Goal: Communication & Community: Ask a question

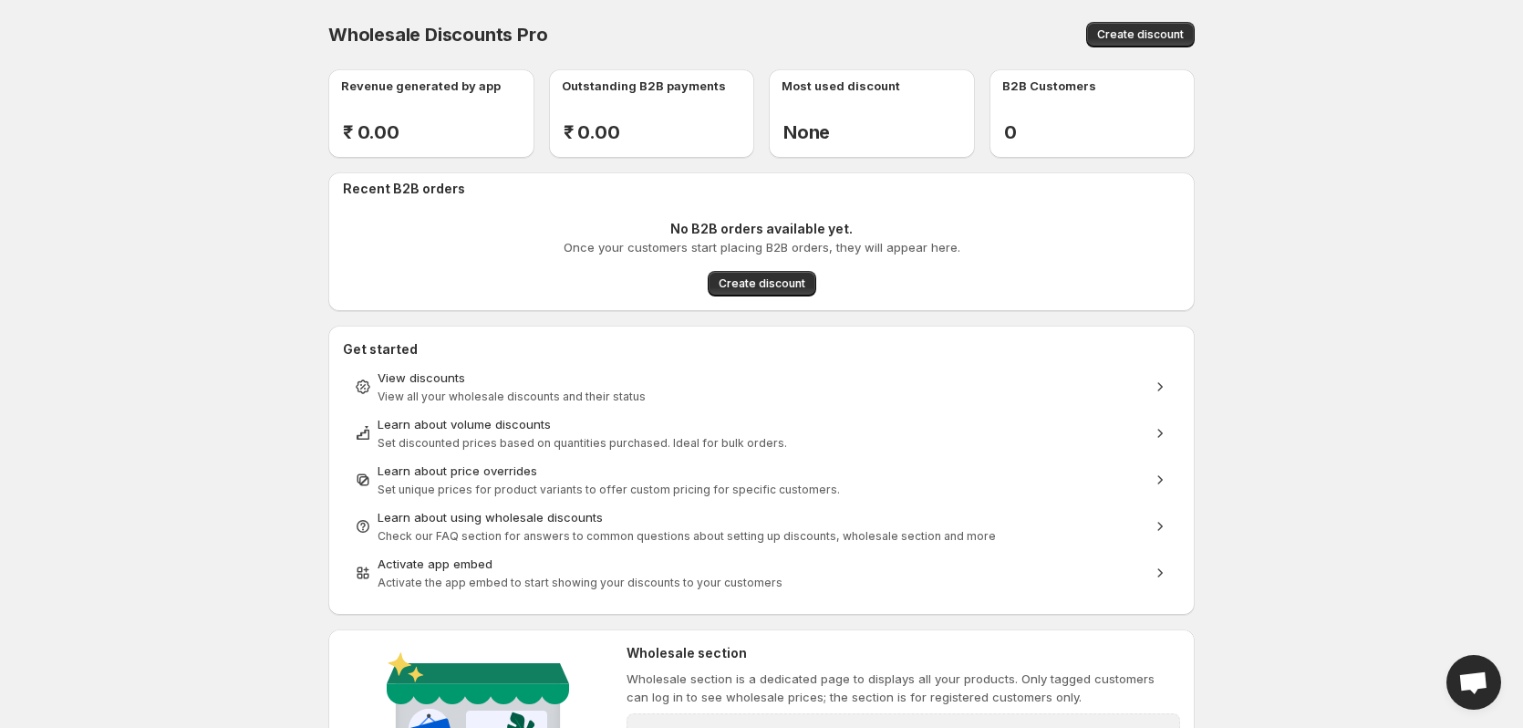
click at [1345, 319] on body "Home Discounts B2B Registration Forms Net Terms Account Receivables Manual orde…" at bounding box center [761, 364] width 1523 height 728
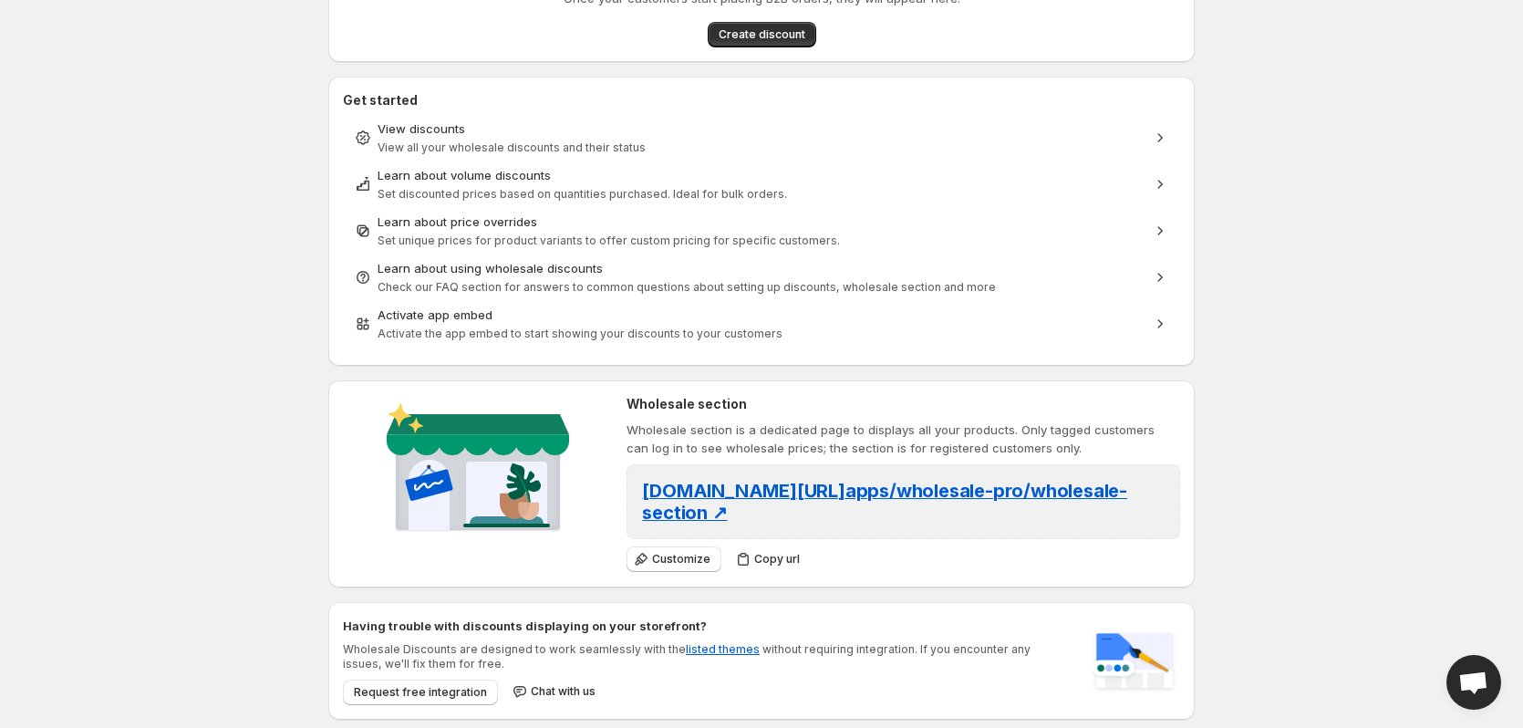
scroll to position [19, 0]
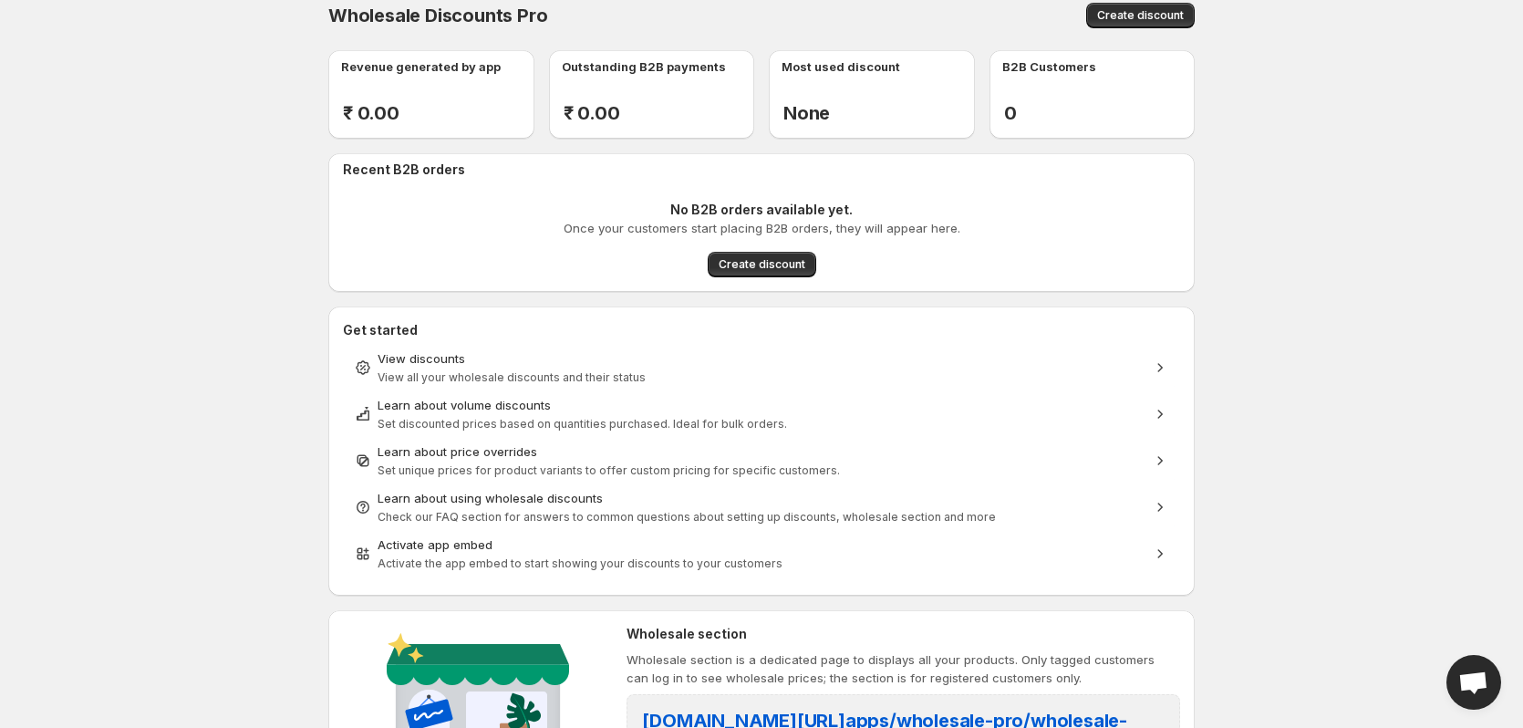
click at [1334, 341] on body "Home Discounts B2B Registration Forms Net Terms Account Receivables Manual orde…" at bounding box center [761, 345] width 1523 height 728
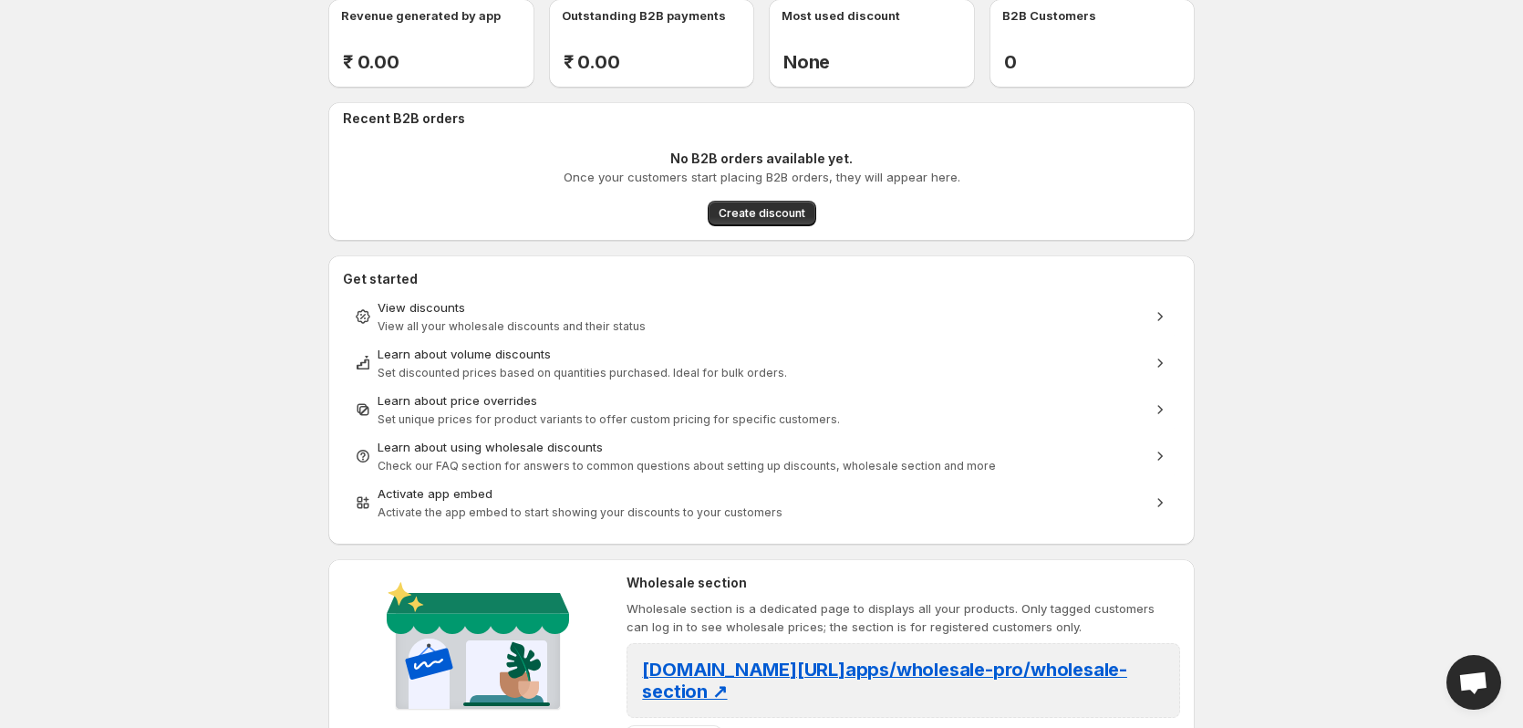
scroll to position [91, 0]
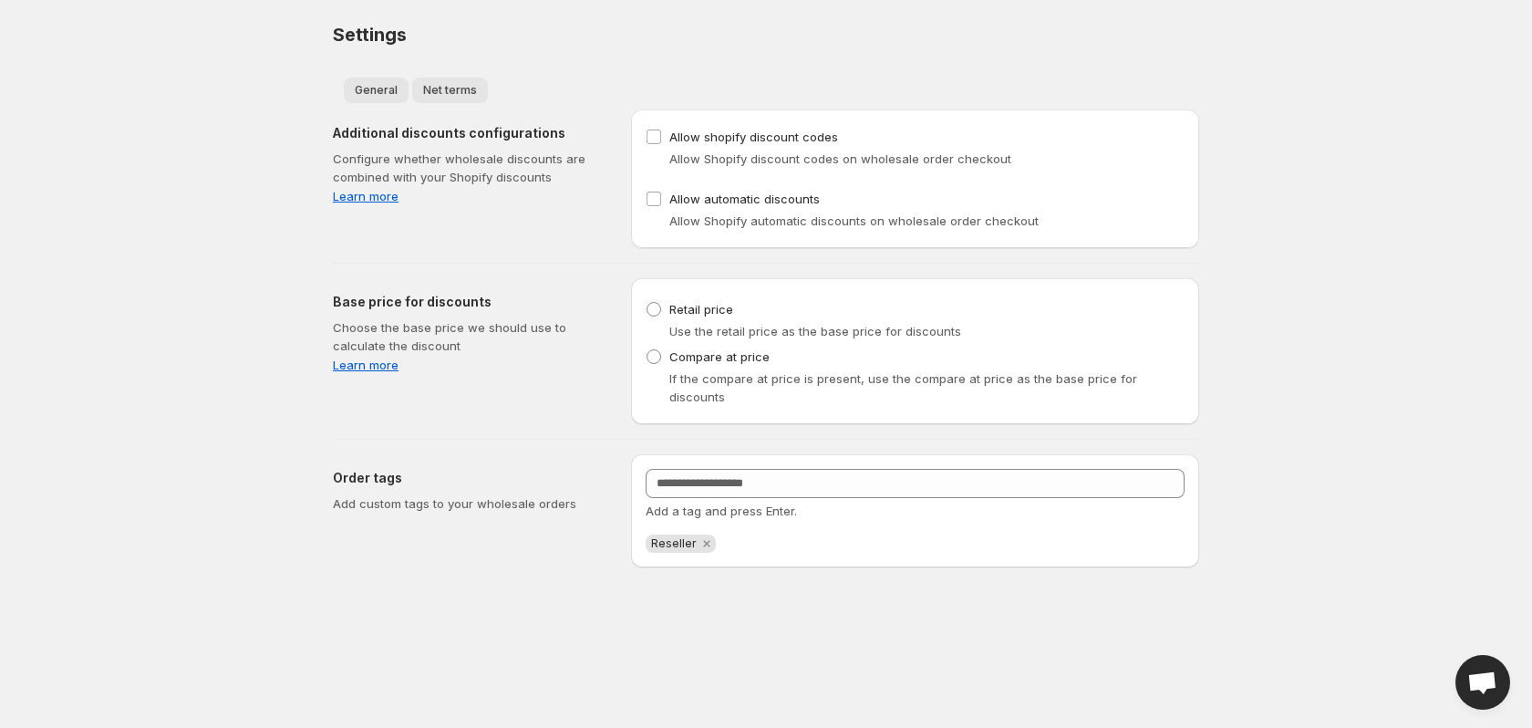
click at [449, 91] on span "Net terms" at bounding box center [450, 90] width 54 height 15
select select "***"
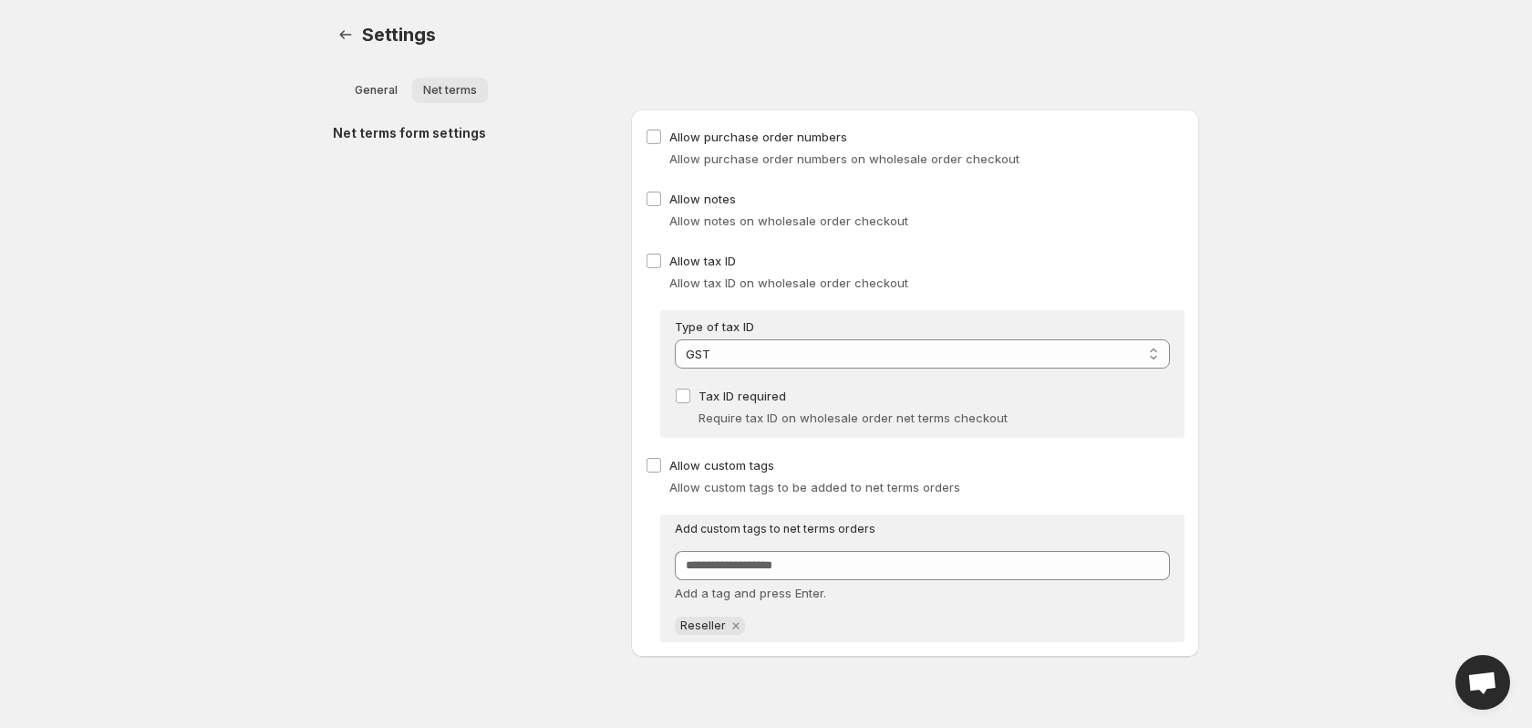
click at [368, 95] on span "General" at bounding box center [376, 90] width 43 height 15
click at [446, 88] on span "Net terms" at bounding box center [450, 90] width 54 height 15
click at [381, 94] on span "General" at bounding box center [376, 90] width 43 height 15
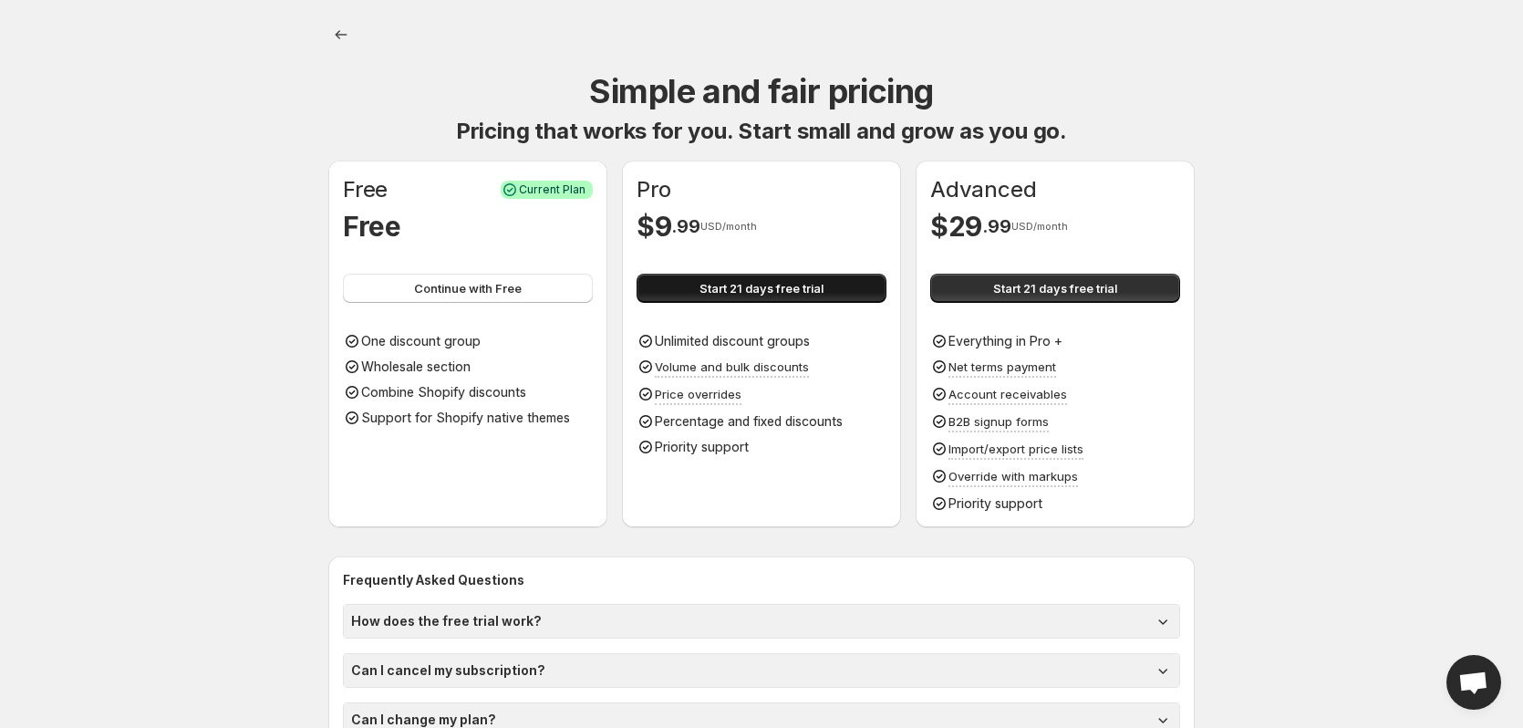
click at [732, 293] on span "Start 21 days free trial" at bounding box center [762, 288] width 124 height 18
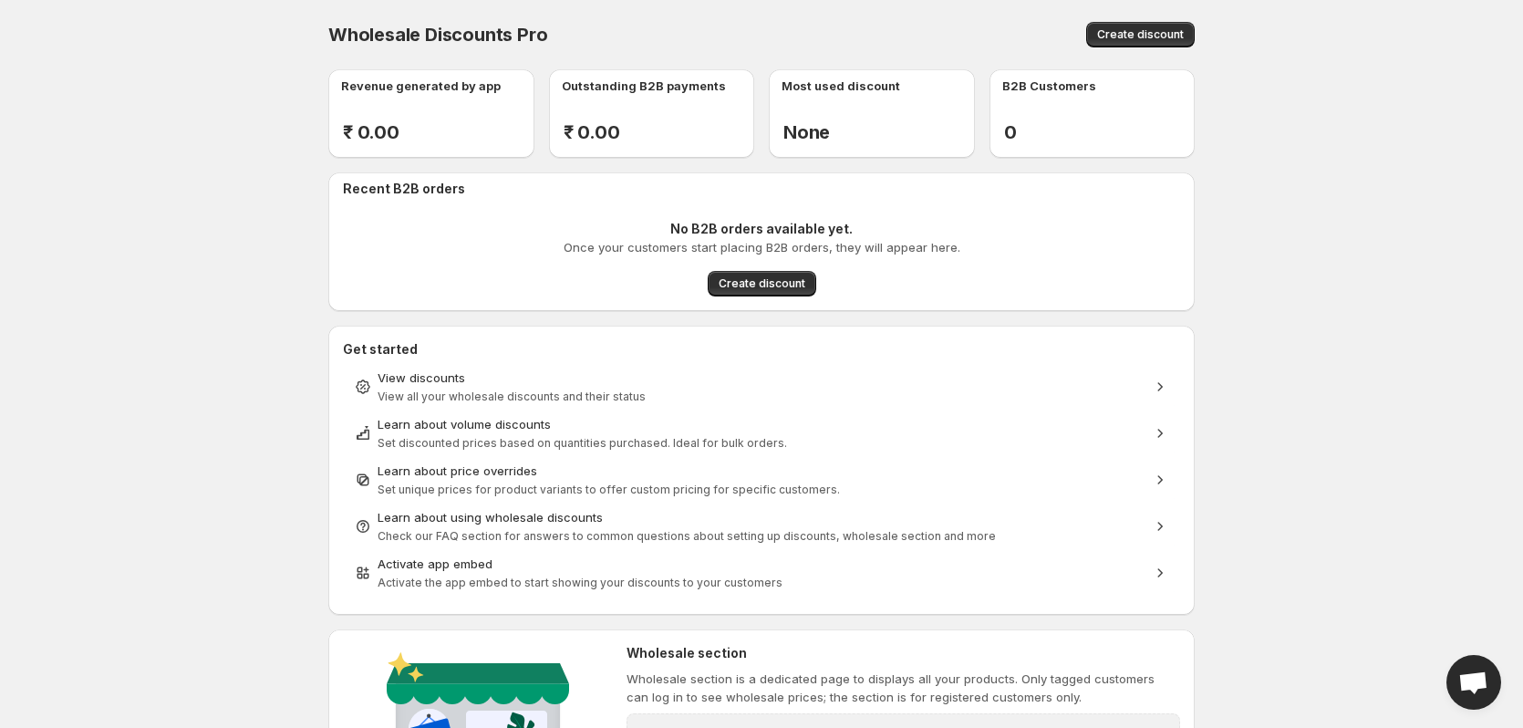
click at [1484, 682] on span "Open chat" at bounding box center [1473, 684] width 30 height 26
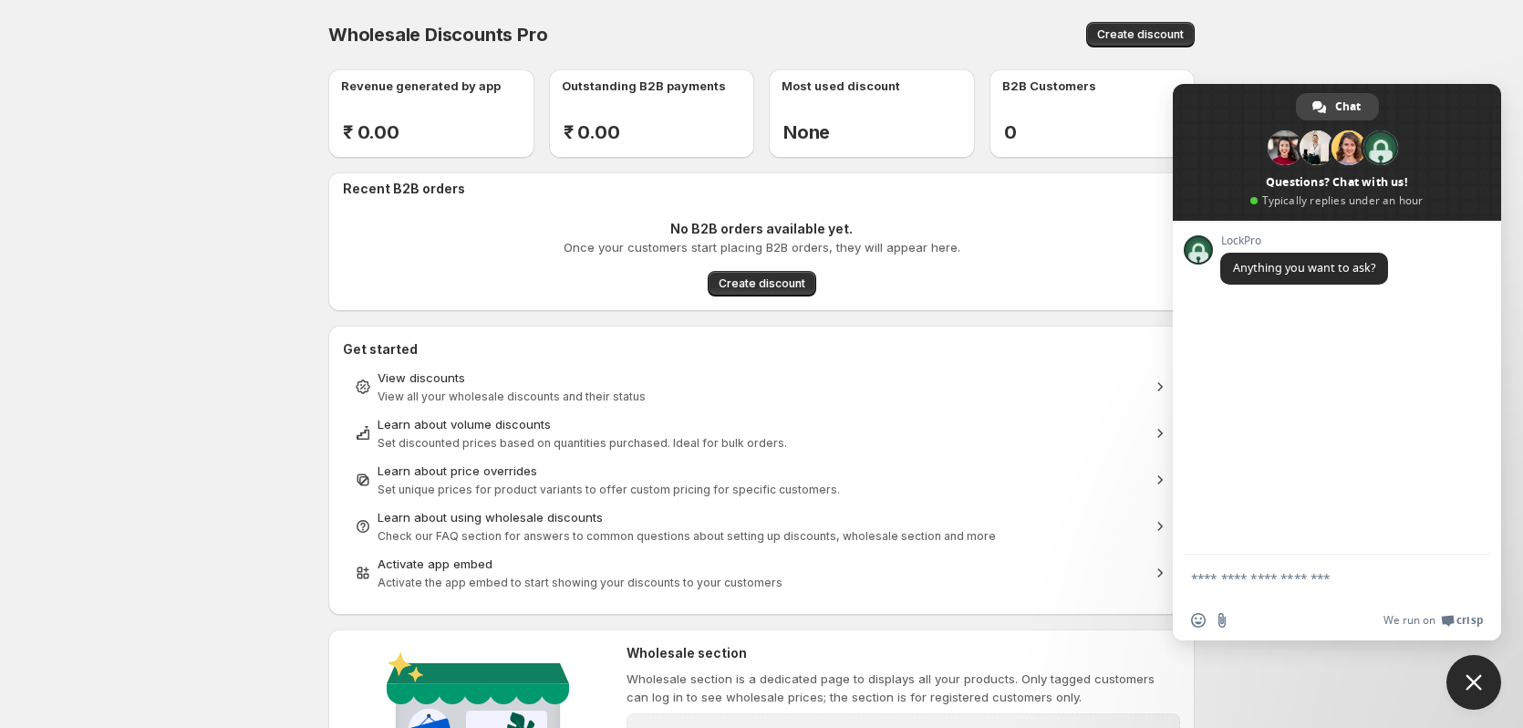
click at [1230, 580] on textarea "Compose your message..." at bounding box center [1318, 578] width 255 height 46
type textarea "*****"
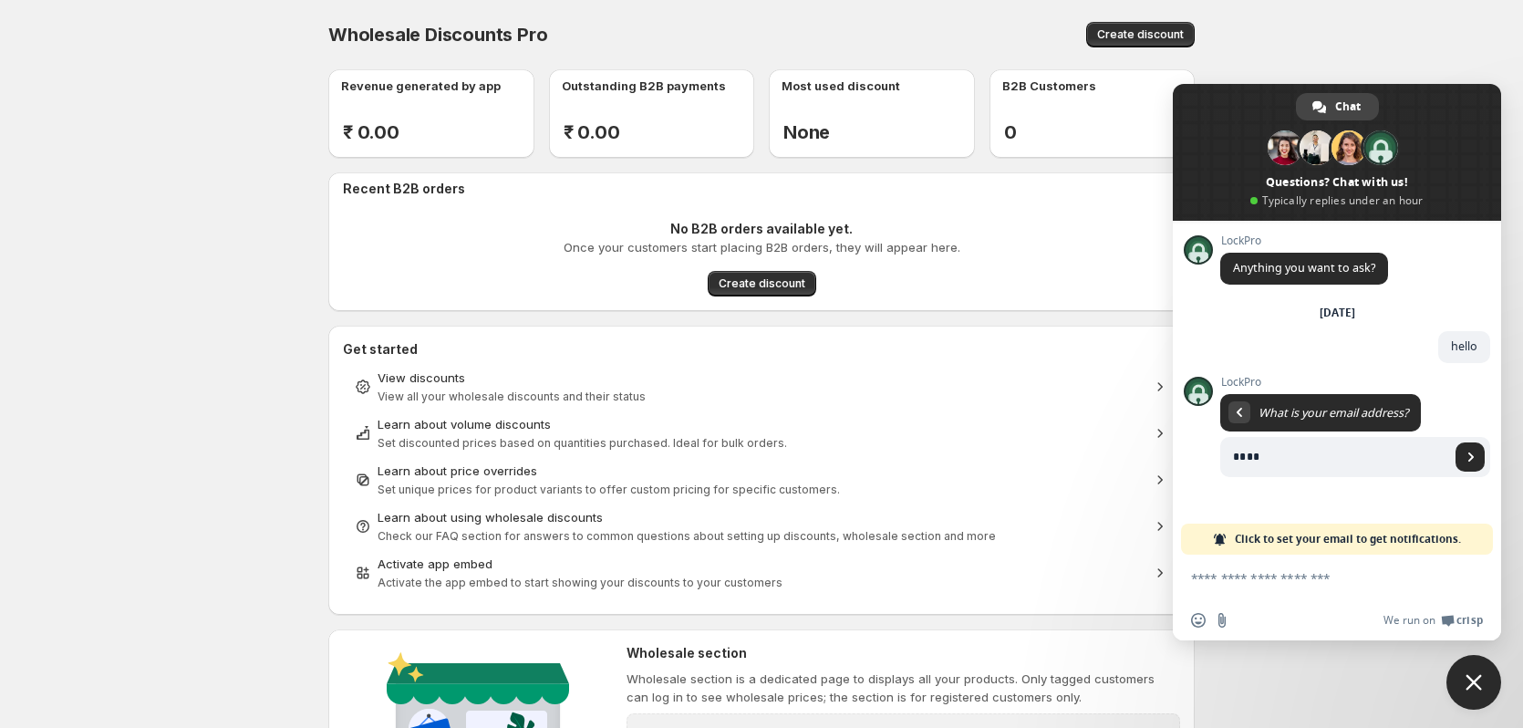
type input "**********"
click at [1467, 455] on span "Send" at bounding box center [1471, 456] width 9 height 9
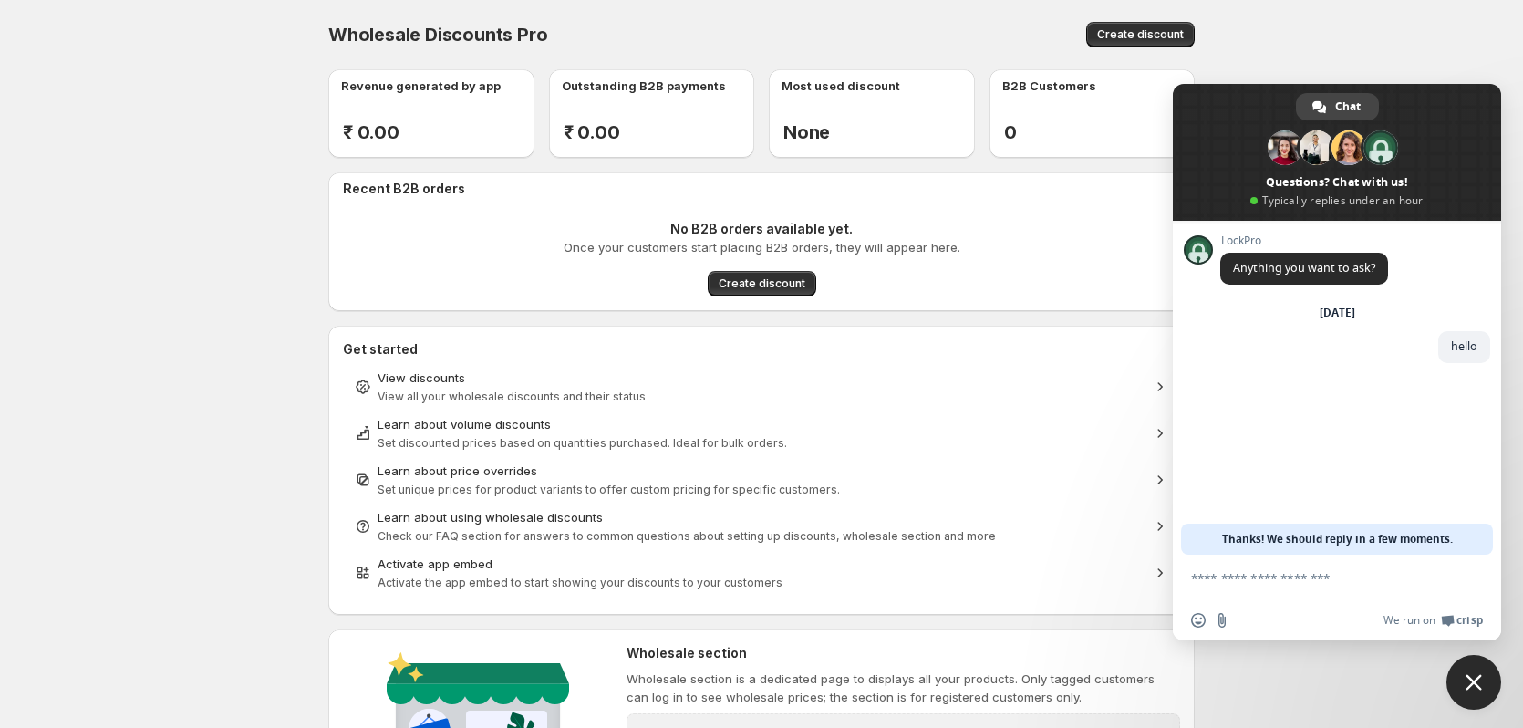
click at [1276, 582] on textarea "Compose your message..." at bounding box center [1318, 578] width 255 height 46
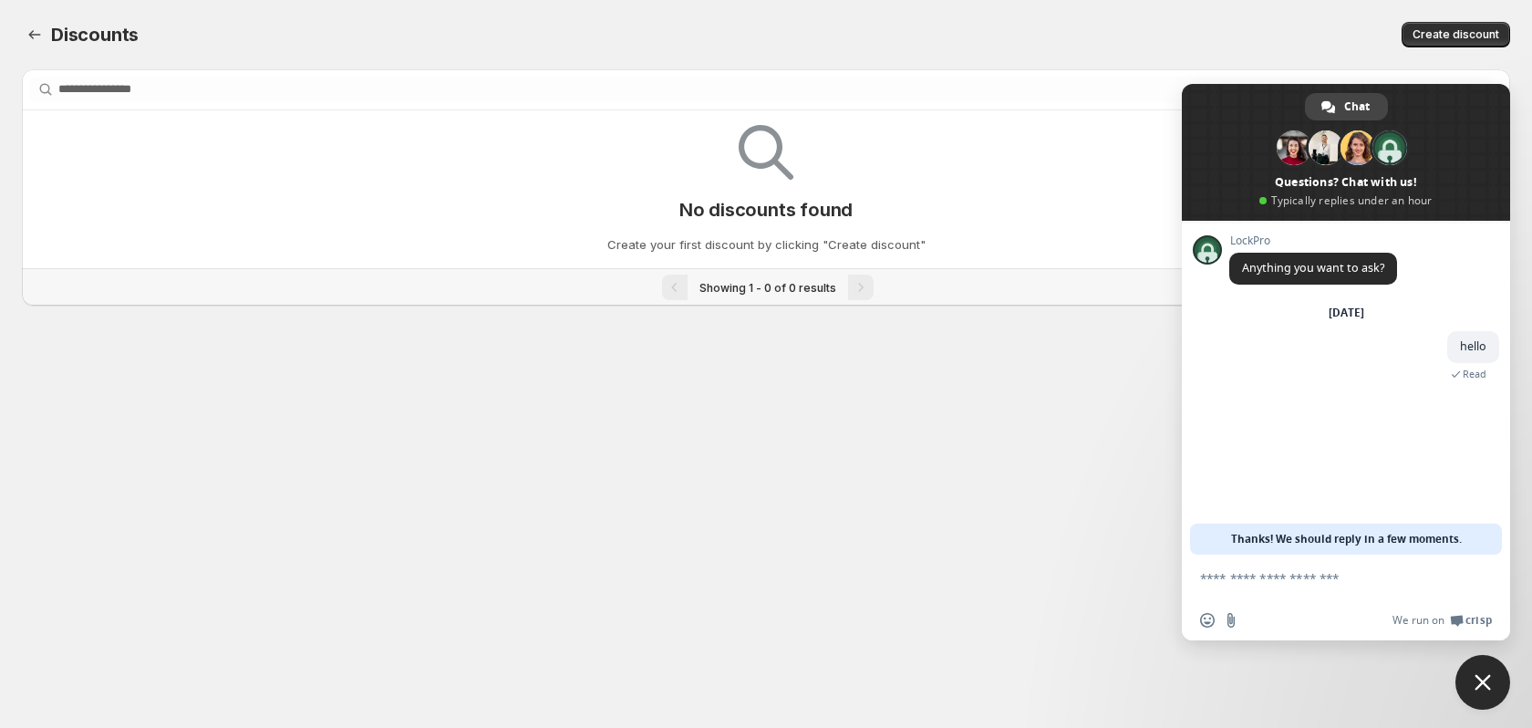
click at [1288, 580] on textarea "Compose your message..." at bounding box center [1327, 578] width 255 height 46
drag, startPoint x: 1246, startPoint y: 268, endPoint x: 1396, endPoint y: 273, distance: 149.7
click at [1396, 273] on span "Anything you want to ask?" at bounding box center [1314, 269] width 168 height 32
click at [1329, 307] on div "[DATE]" at bounding box center [1347, 312] width 36 height 11
click at [1327, 107] on span at bounding box center [1329, 107] width 14 height 14
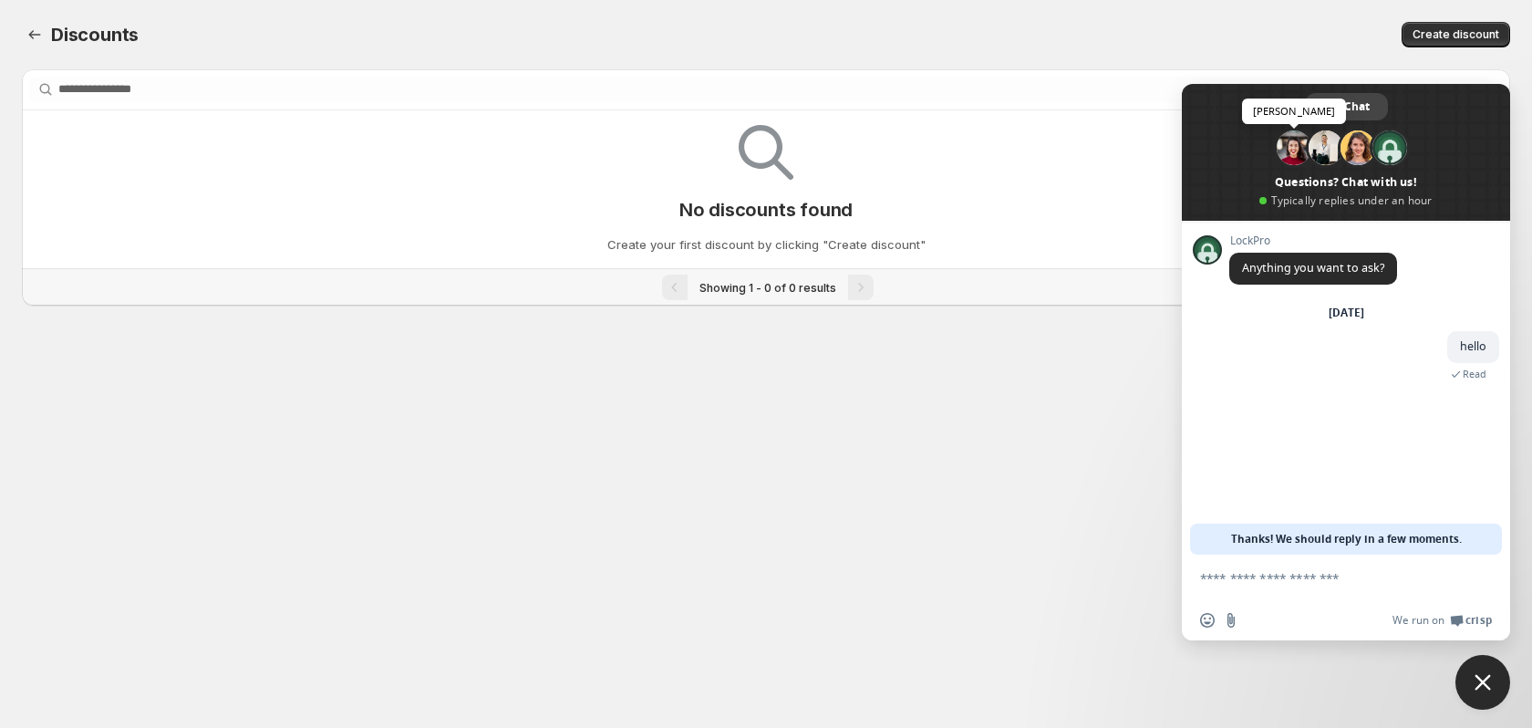
click at [1293, 151] on span at bounding box center [1294, 147] width 35 height 35
click at [1322, 150] on span at bounding box center [1326, 147] width 35 height 35
click at [1345, 148] on span at bounding box center [1358, 147] width 35 height 35
click at [1392, 140] on span at bounding box center [1390, 147] width 35 height 35
click at [1215, 620] on div "Insert an emoji Send a file" at bounding box center [1223, 620] width 47 height 15
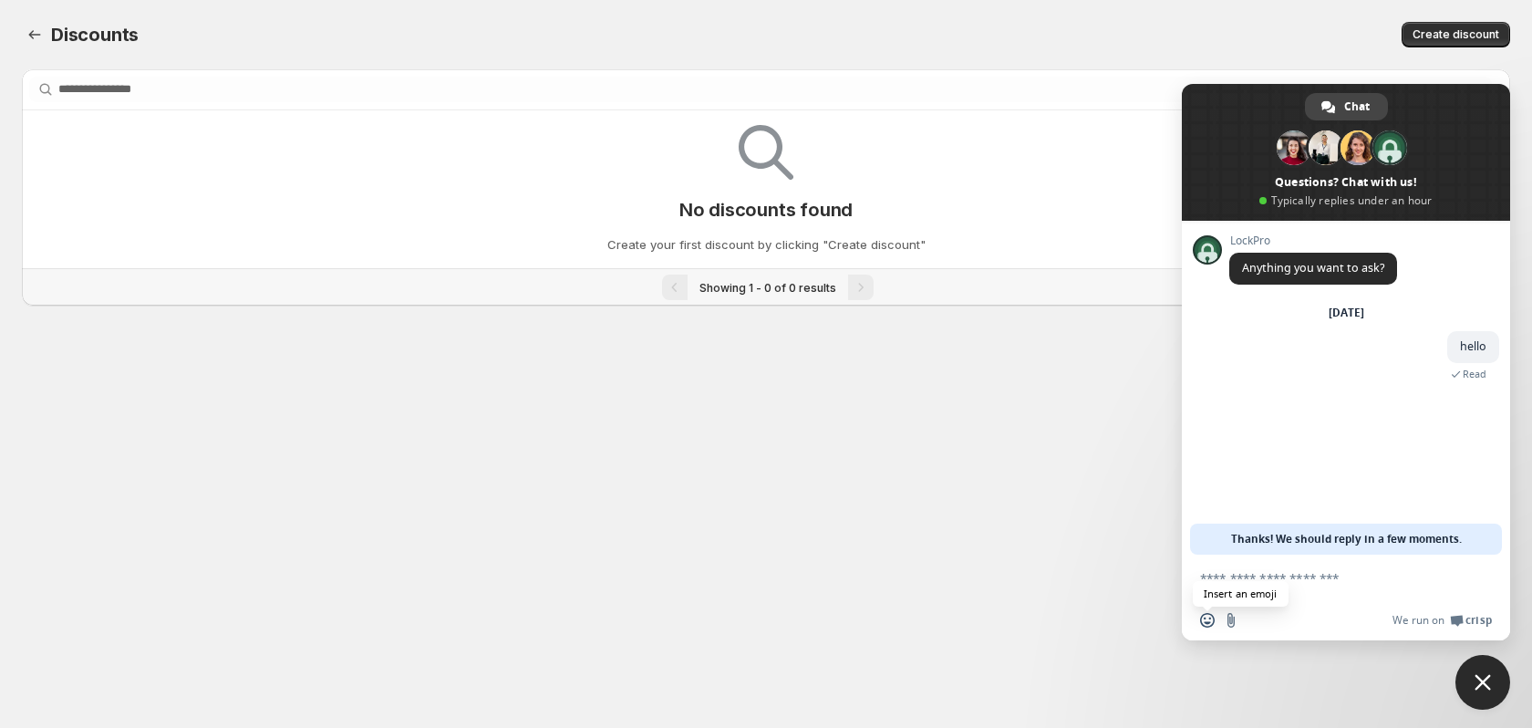
click at [1203, 626] on span "Insert an emoji" at bounding box center [1207, 620] width 15 height 15
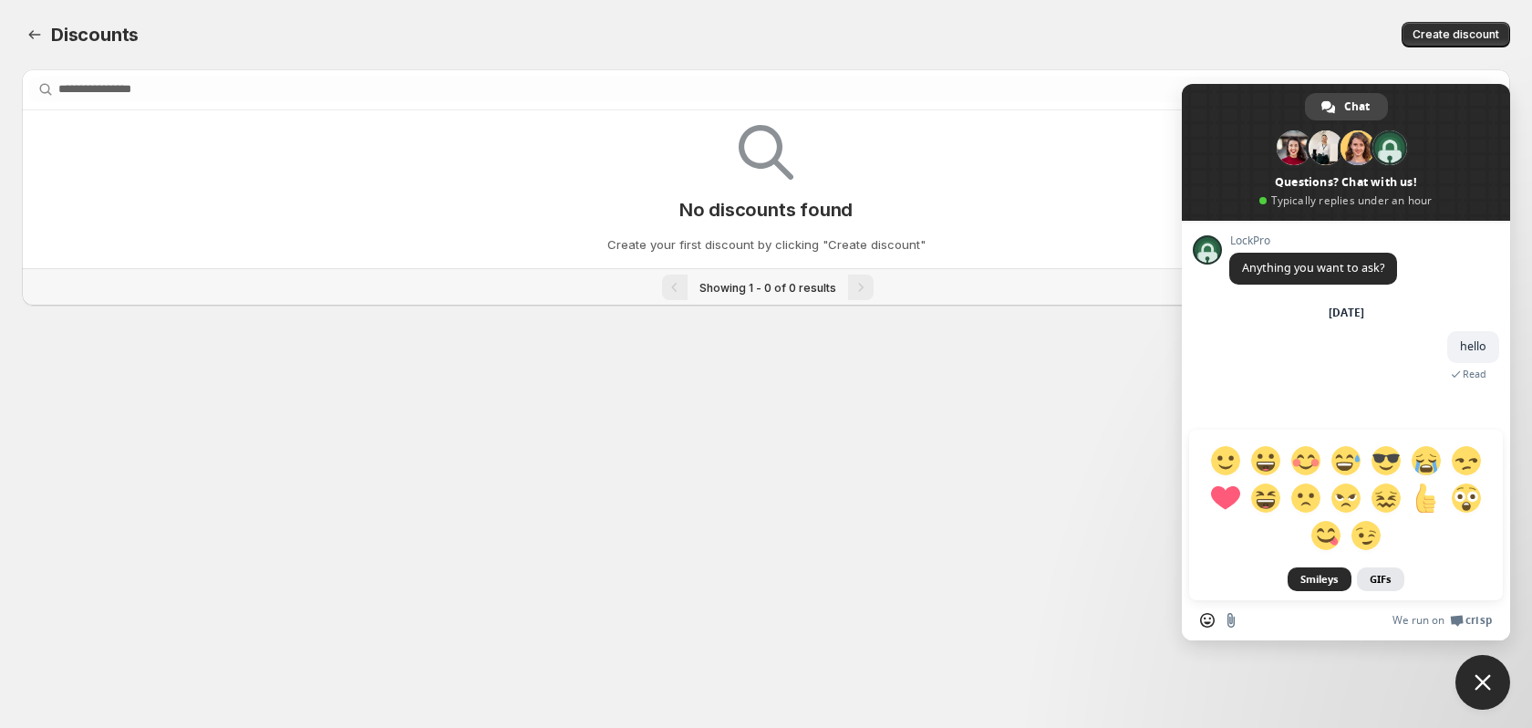
click at [1381, 576] on link "GIFs" at bounding box center [1380, 579] width 47 height 24
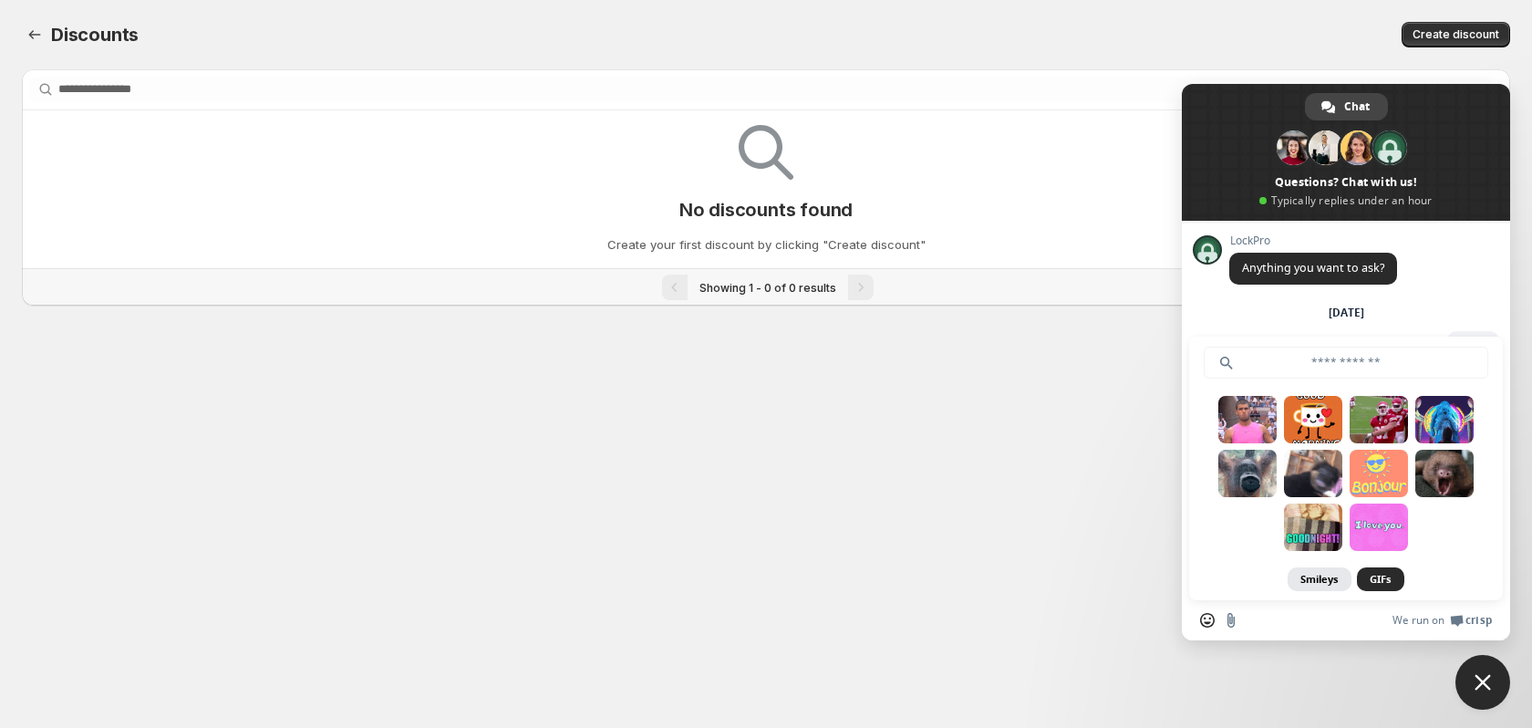
click at [1323, 581] on link "Smileys" at bounding box center [1320, 579] width 64 height 24
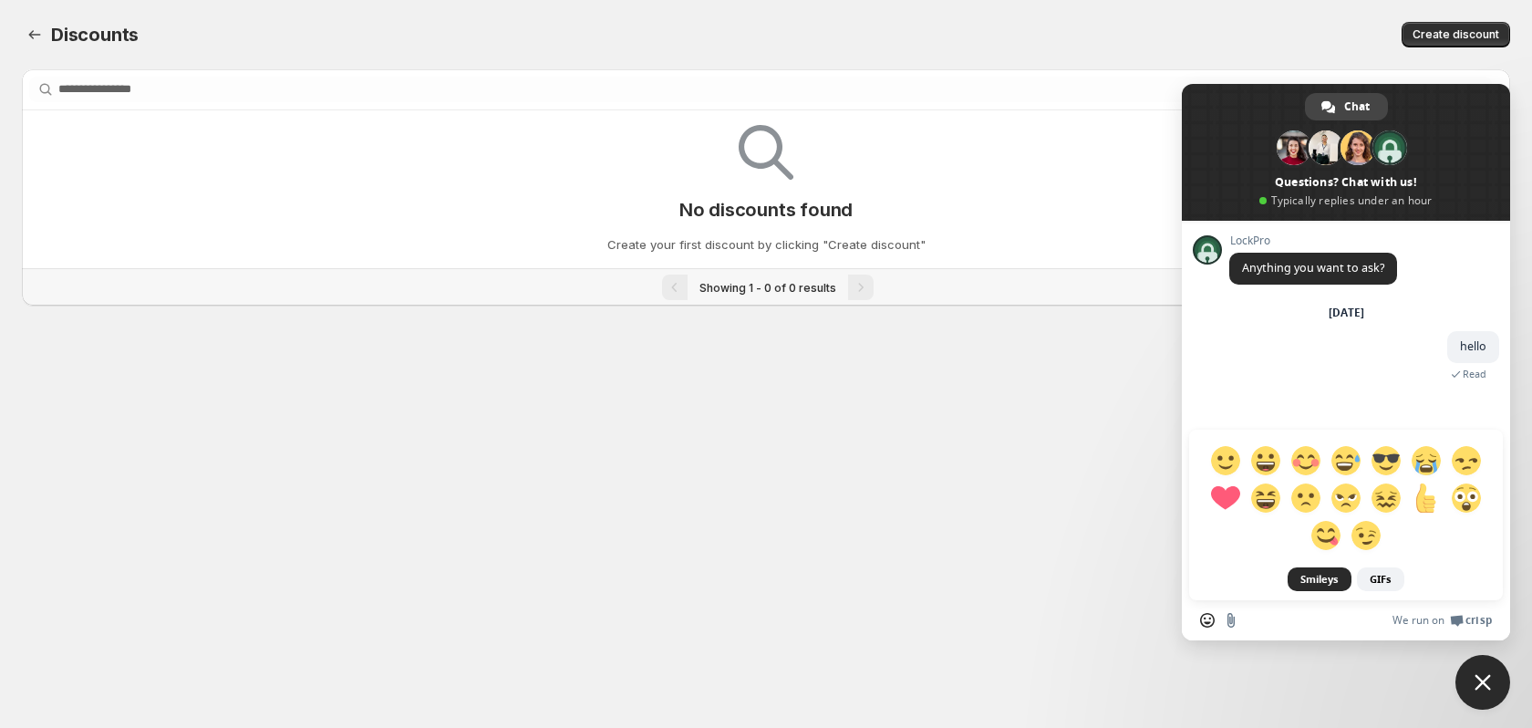
click at [1314, 572] on link "Smileys" at bounding box center [1320, 579] width 64 height 24
click at [1314, 620] on div "We run on Crisp" at bounding box center [1370, 621] width 244 height 16
click at [1313, 389] on div "Smileys GIFs" at bounding box center [1346, 410] width 328 height 379
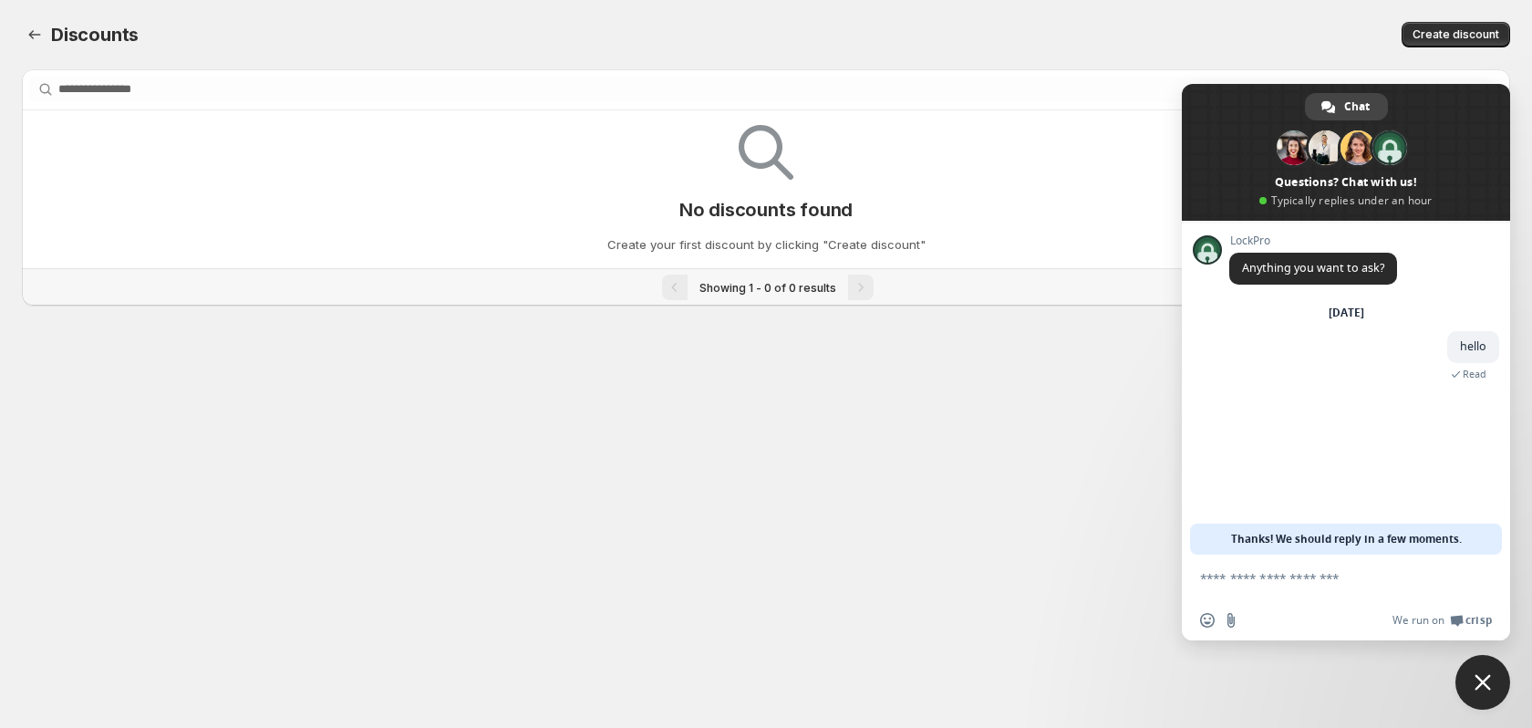
click at [1261, 579] on textarea "Compose your message..." at bounding box center [1327, 578] width 255 height 46
